Goal: Information Seeking & Learning: Learn about a topic

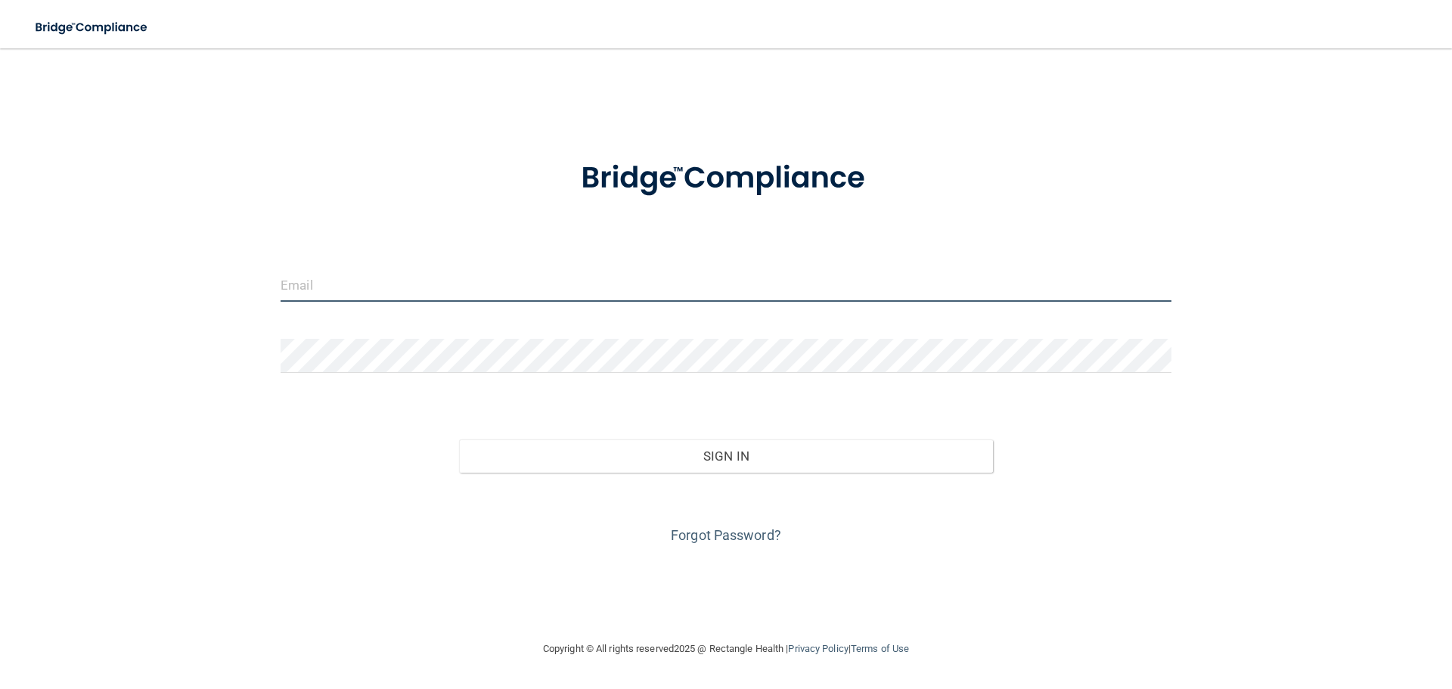
drag, startPoint x: 0, startPoint y: 0, endPoint x: 333, endPoint y: 290, distance: 442.1
click at [333, 290] on input "email" at bounding box center [725, 285] width 891 height 34
type input "[EMAIL_ADDRESS][DOMAIN_NAME]"
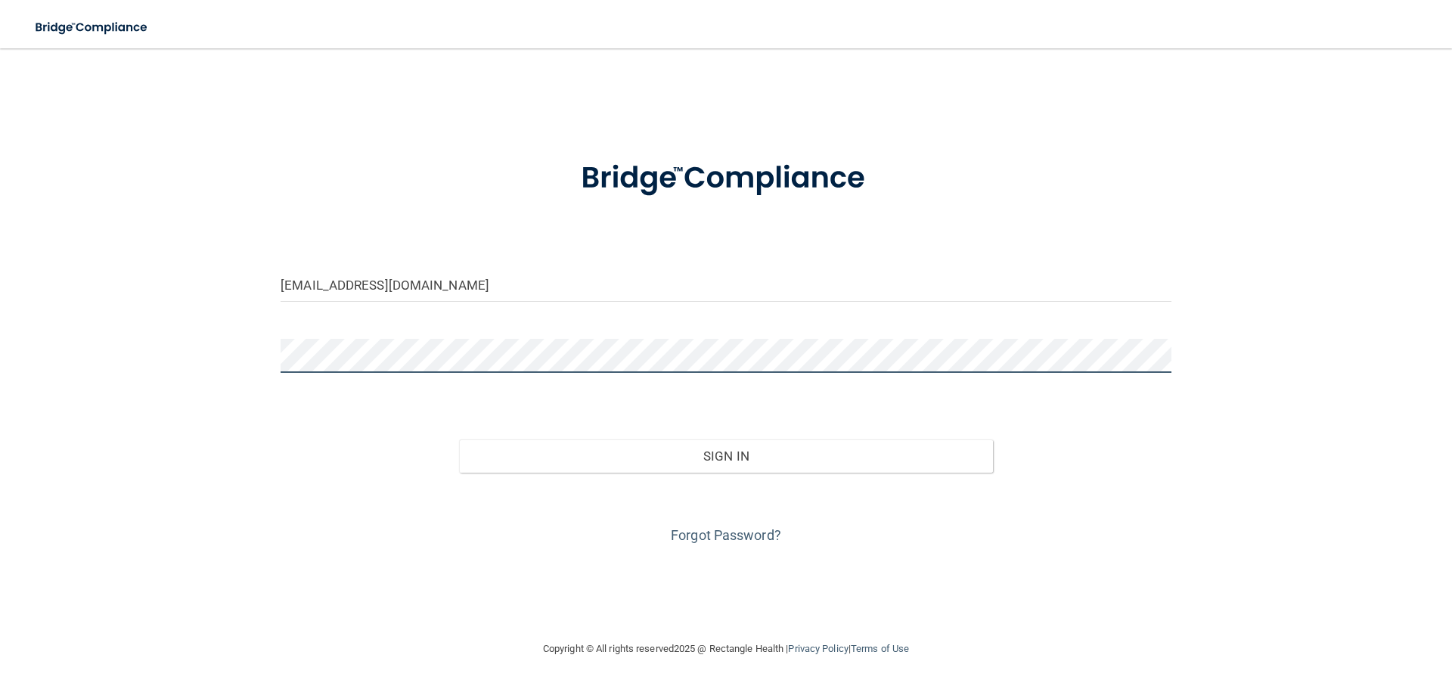
click at [459, 439] on button "Sign In" at bounding box center [726, 455] width 535 height 33
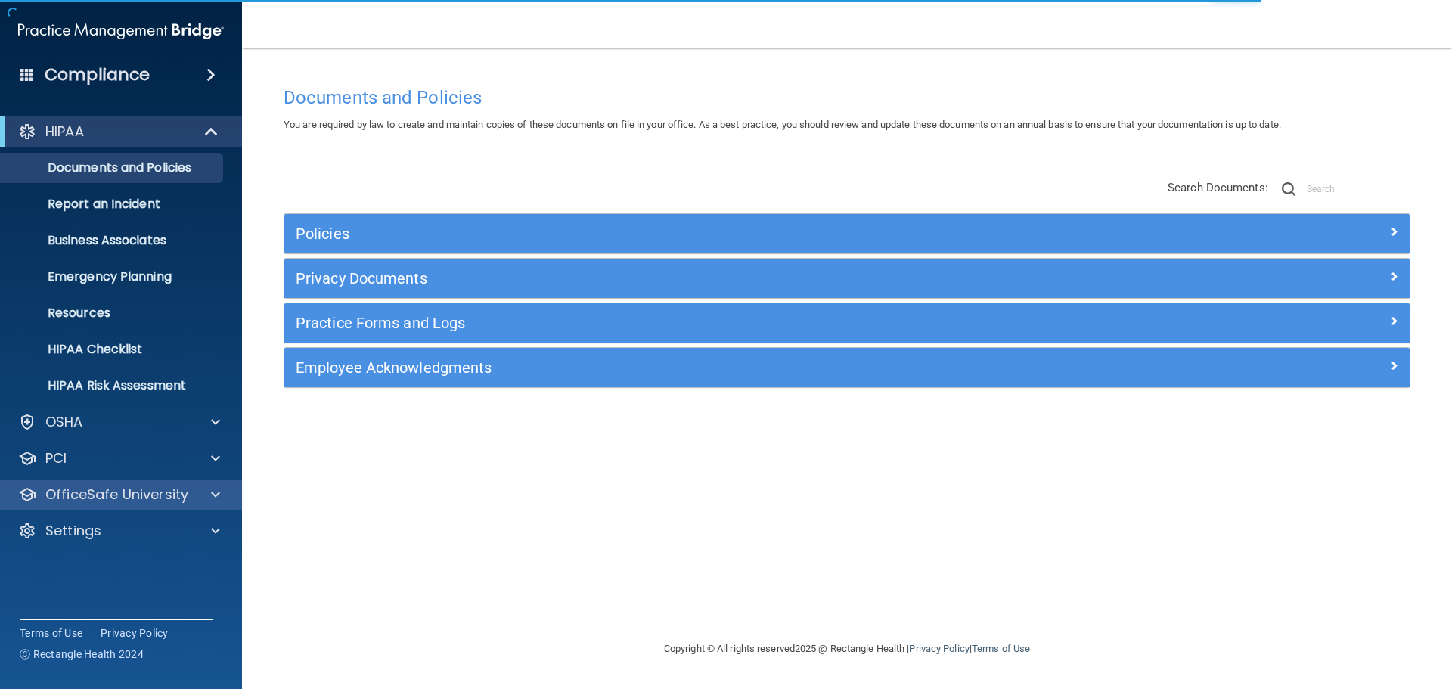
click at [144, 505] on div "OfficeSafe University" at bounding box center [121, 494] width 243 height 30
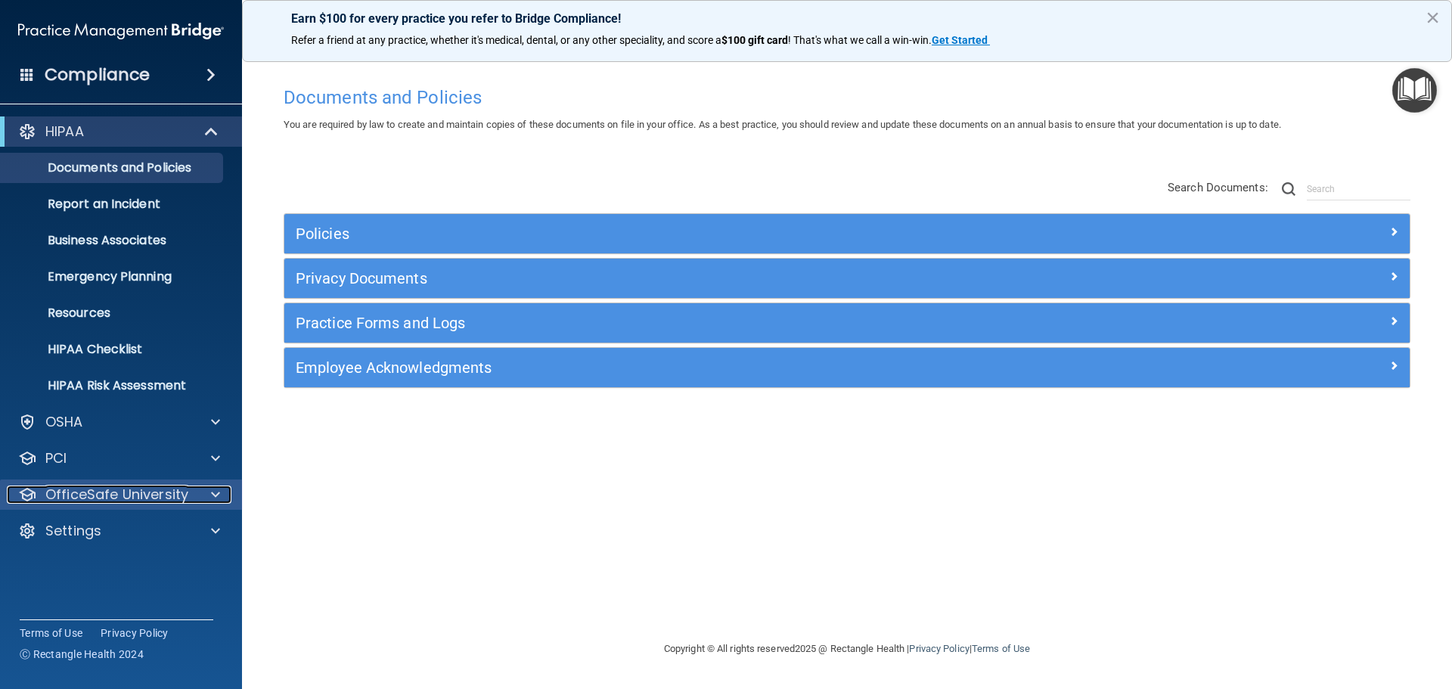
click at [218, 494] on span at bounding box center [215, 494] width 9 height 18
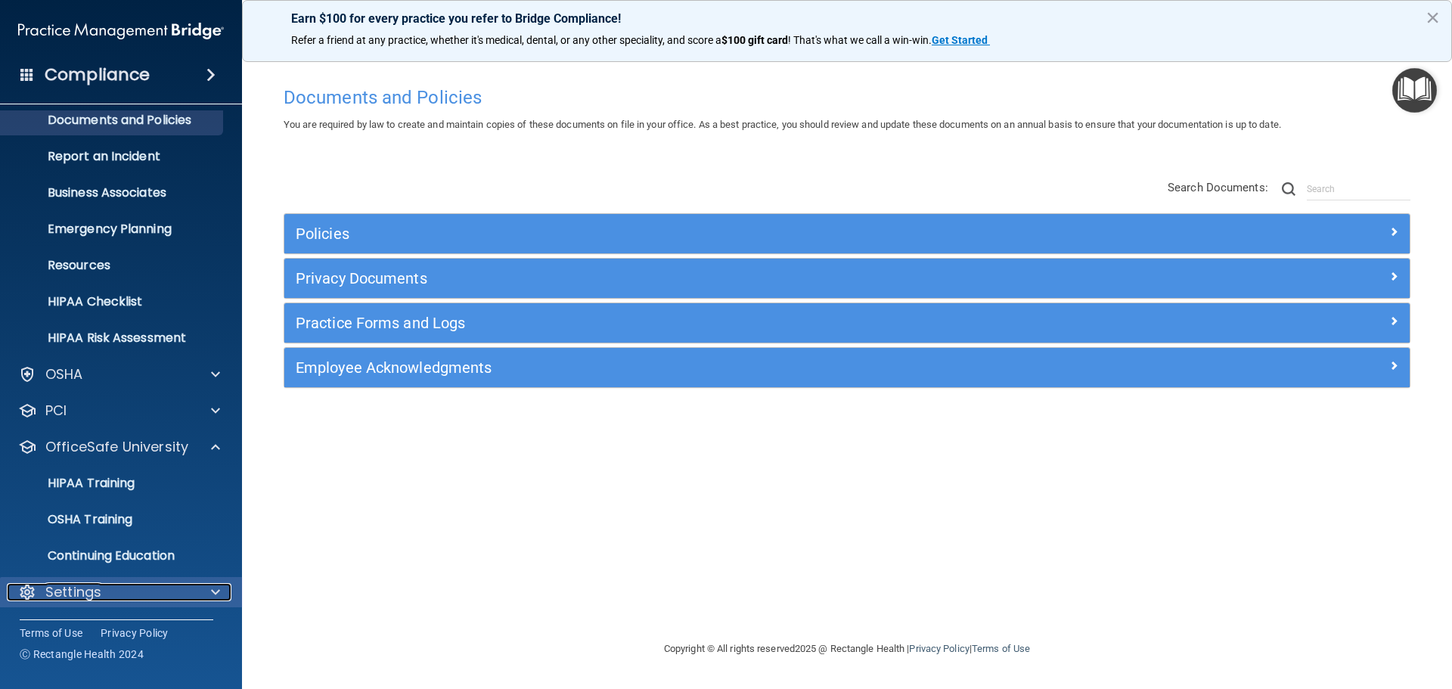
click at [147, 585] on div "Settings" at bounding box center [100, 592] width 187 height 18
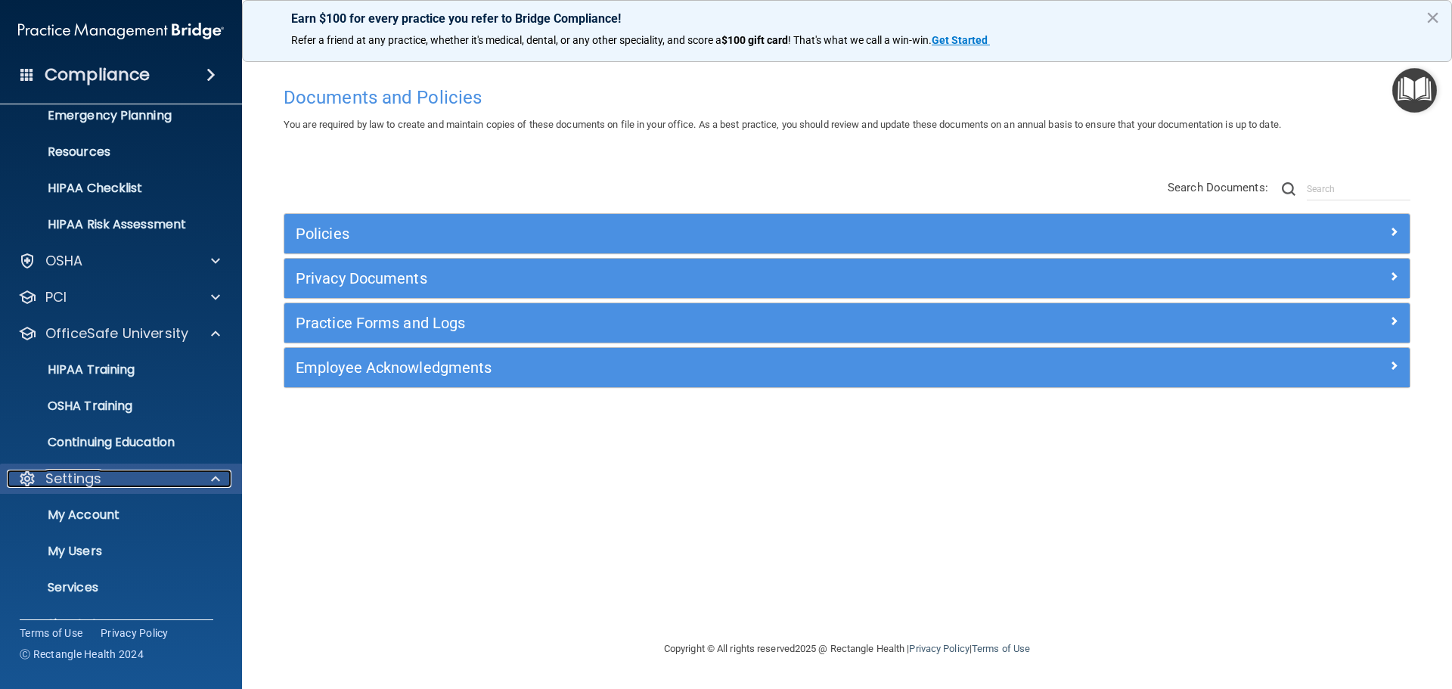
scroll to position [166, 0]
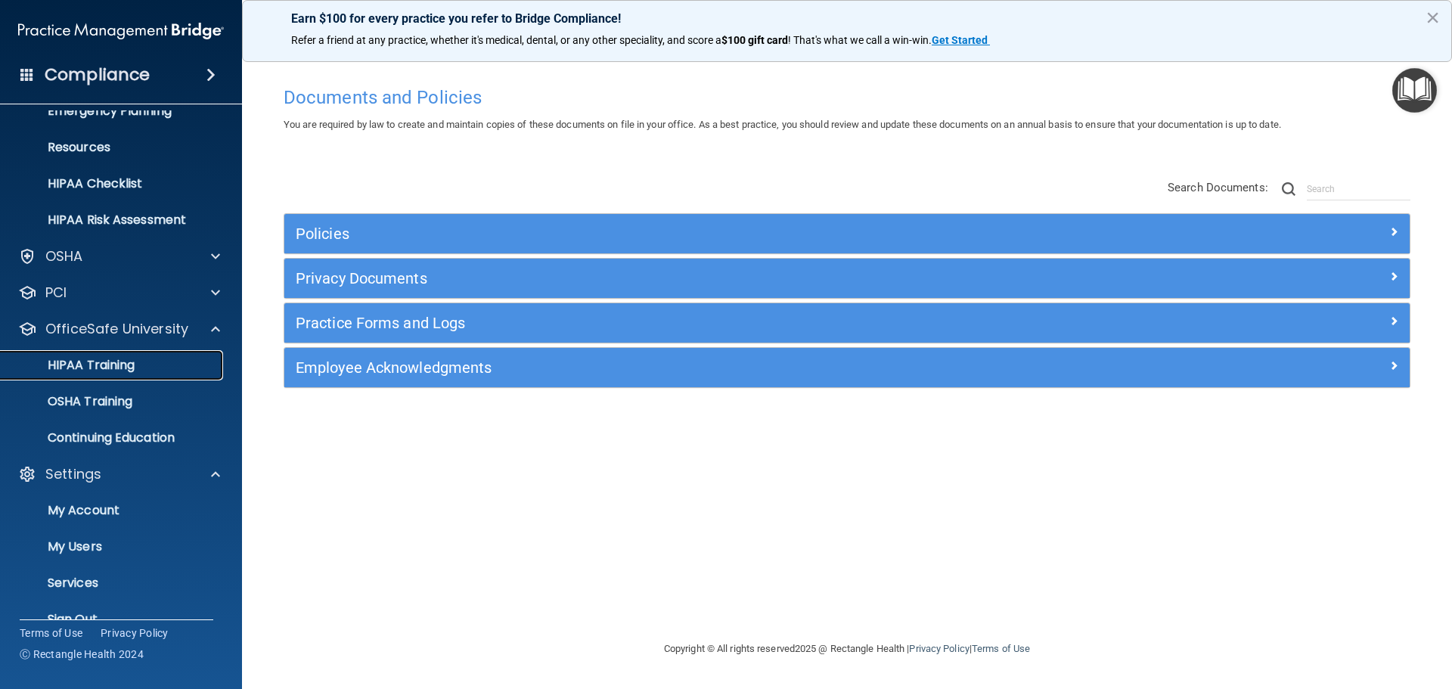
click at [101, 370] on p "HIPAA Training" at bounding box center [72, 365] width 125 height 15
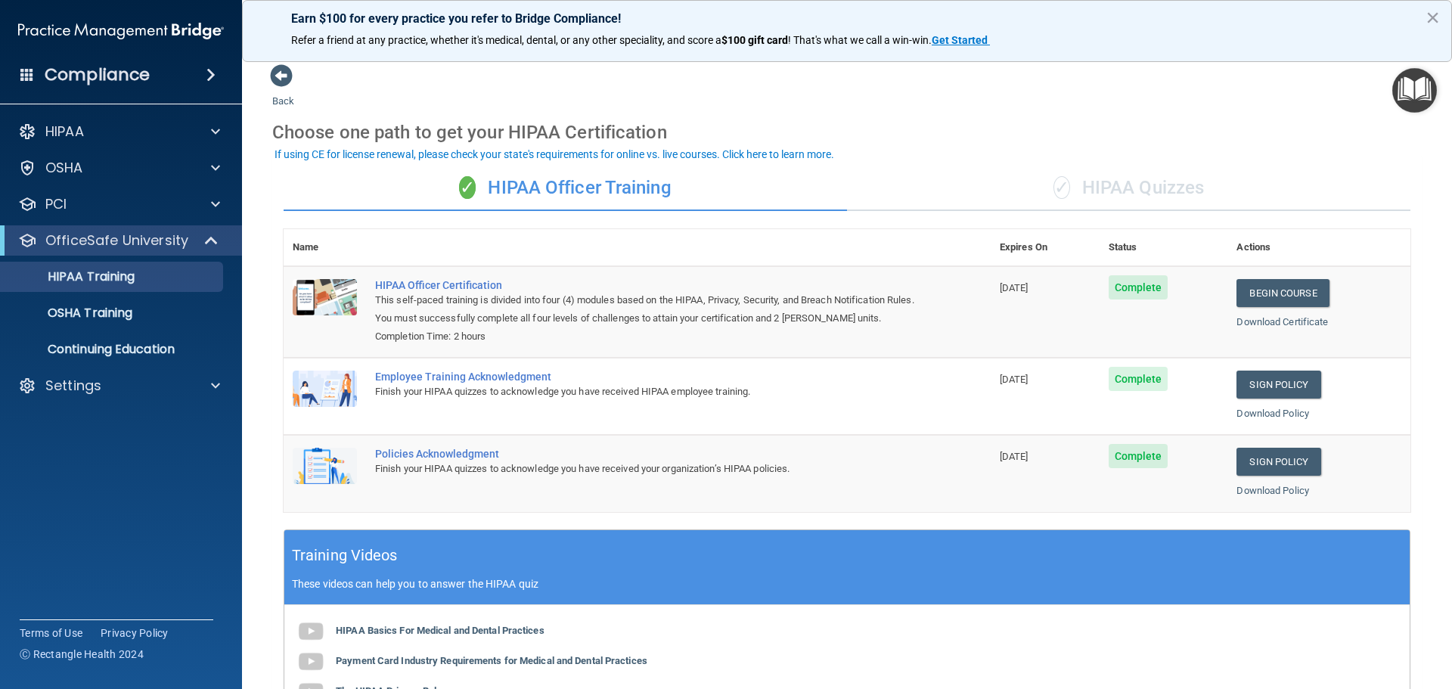
click at [1078, 184] on div "✓ HIPAA Quizzes" at bounding box center [1128, 188] width 563 height 45
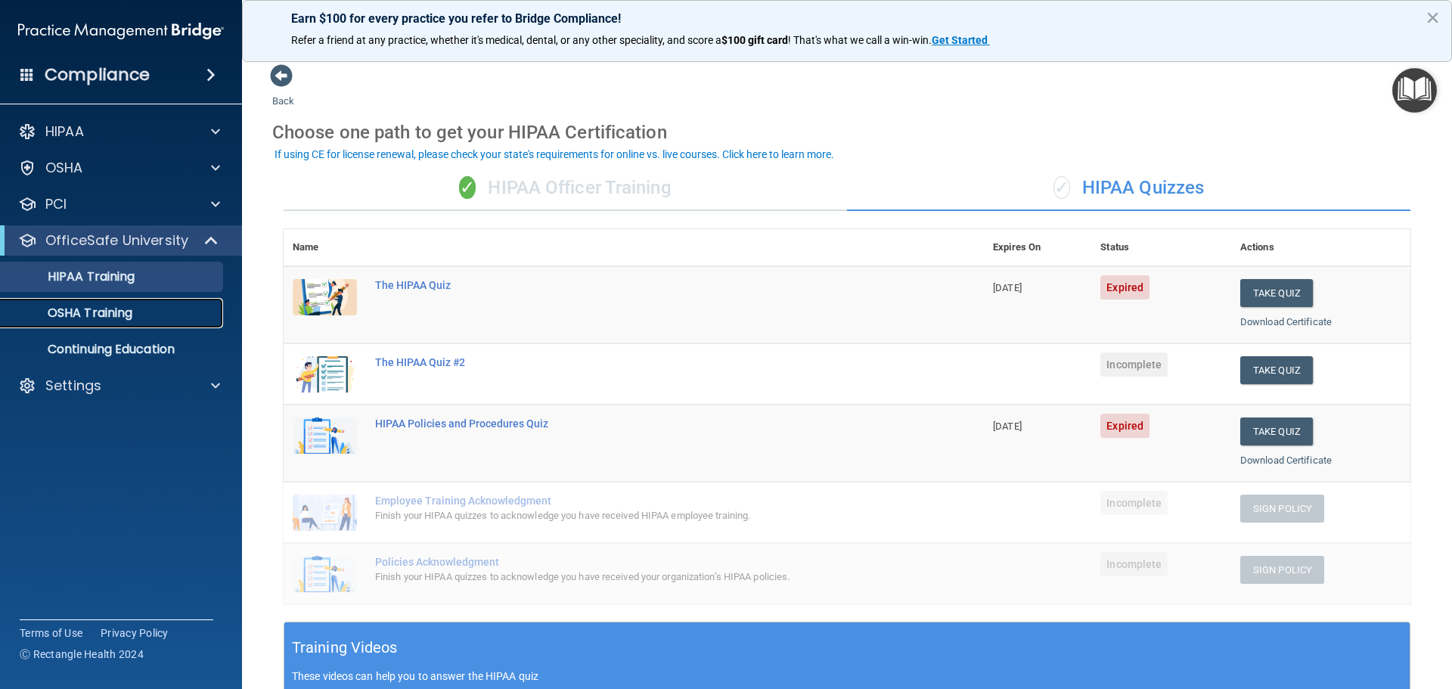
click at [115, 321] on link "OSHA Training" at bounding box center [104, 313] width 238 height 30
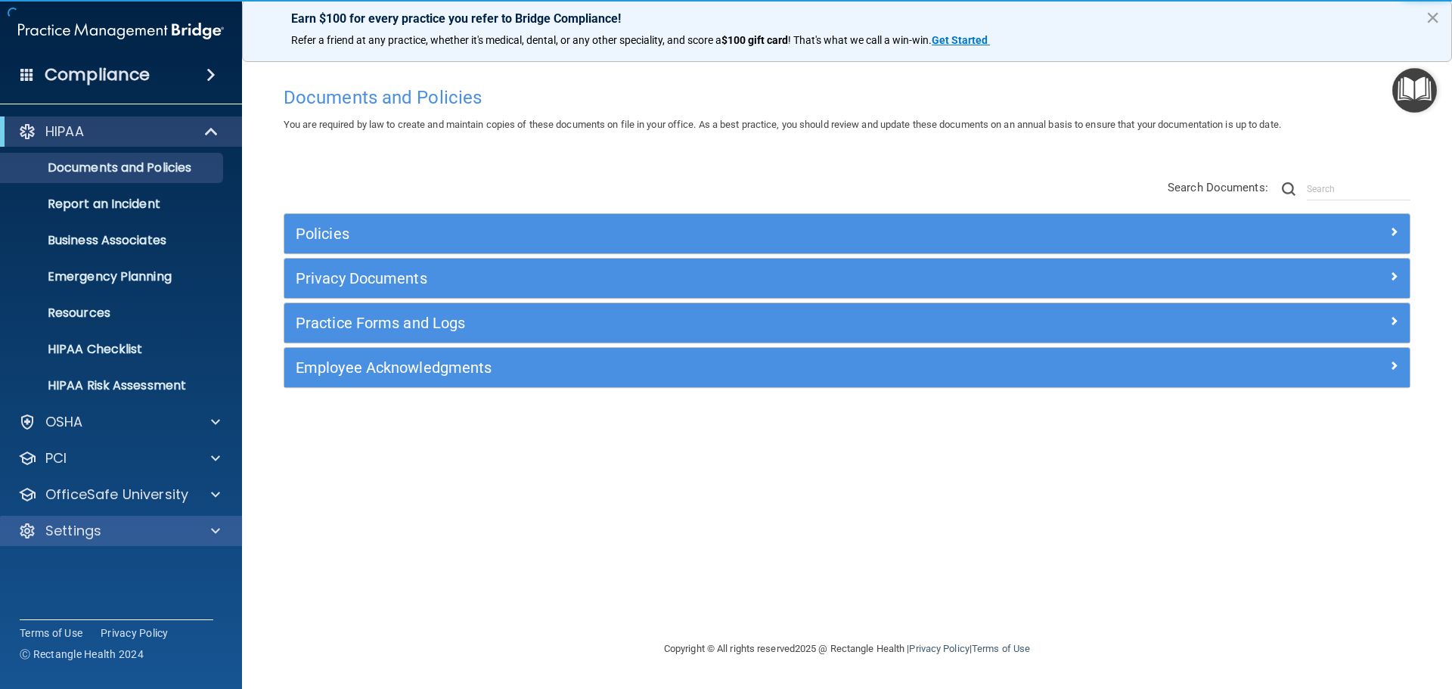
click at [199, 520] on div "Settings" at bounding box center [121, 531] width 243 height 30
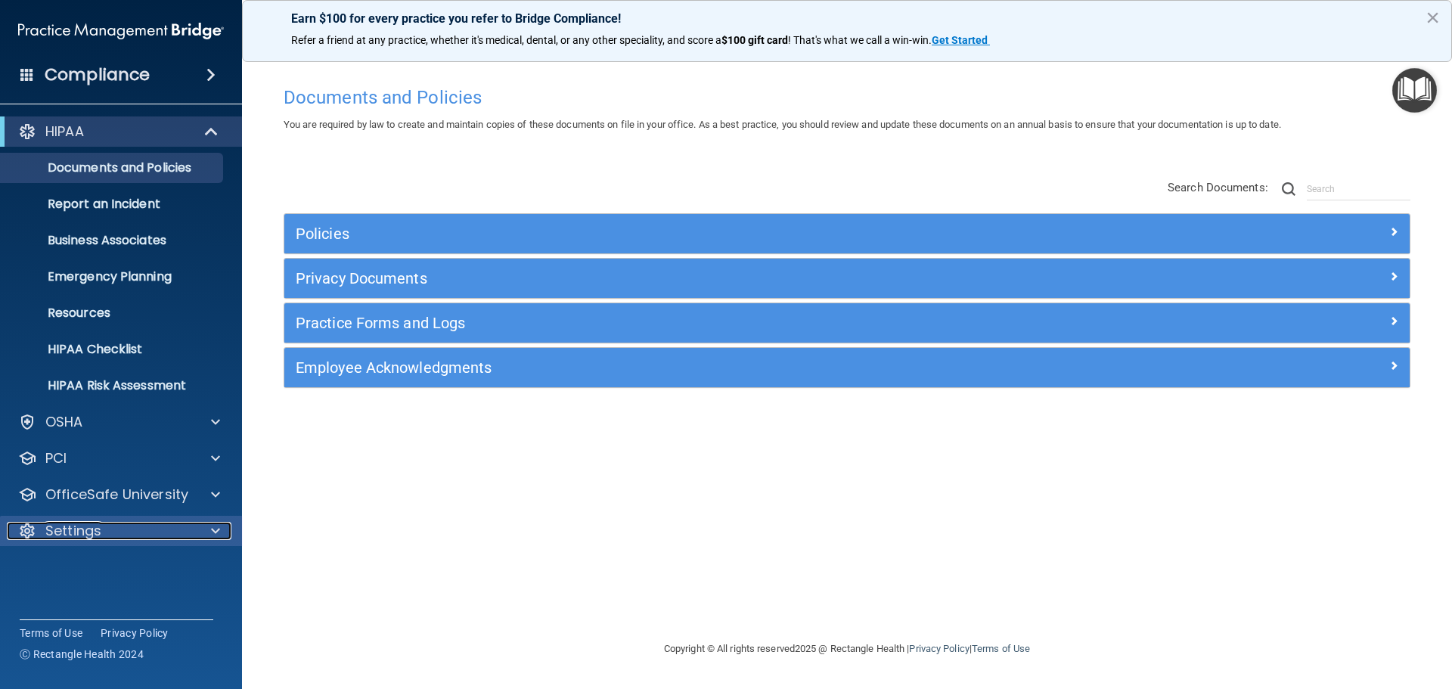
click at [199, 528] on div at bounding box center [213, 531] width 38 height 18
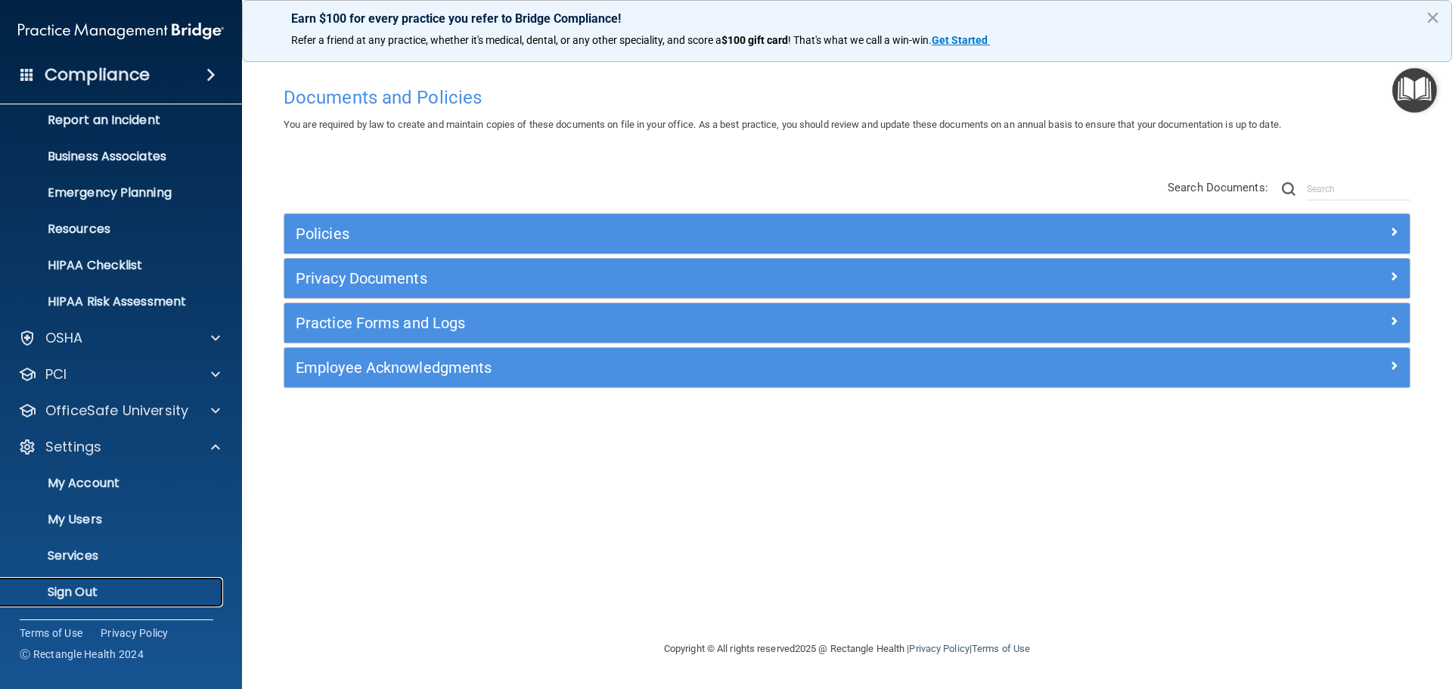
click at [91, 584] on p "Sign Out" at bounding box center [113, 591] width 206 height 15
